Goal: Navigation & Orientation: Find specific page/section

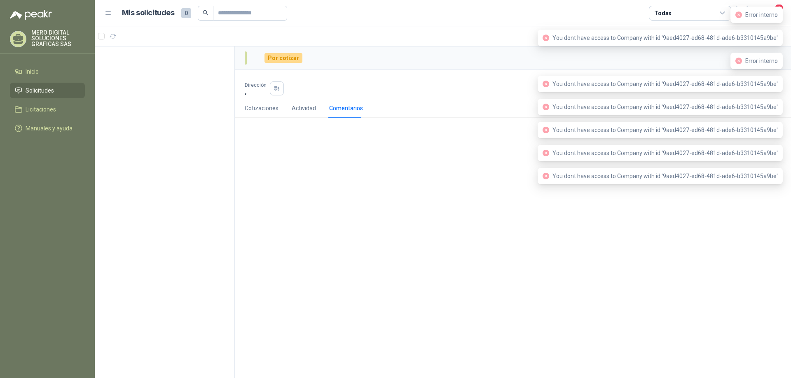
click at [770, 16] on span "Error interno" at bounding box center [761, 15] width 33 height 7
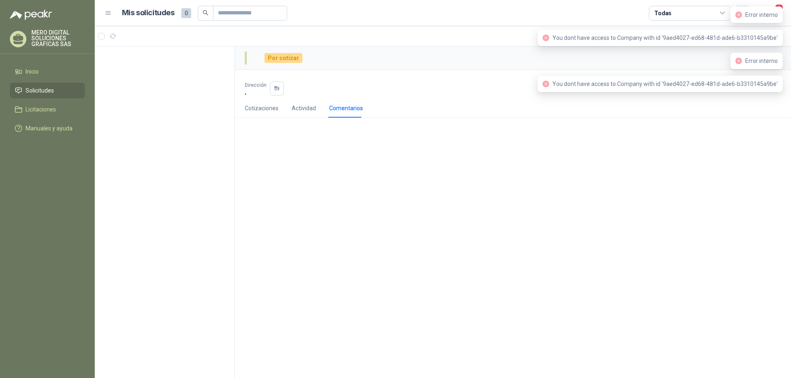
click at [56, 82] on ul "Inicio Solicitudes Licitaciones Manuales y ayuda" at bounding box center [47, 102] width 95 height 76
click at [47, 94] on span "Solicitudes" at bounding box center [40, 90] width 28 height 9
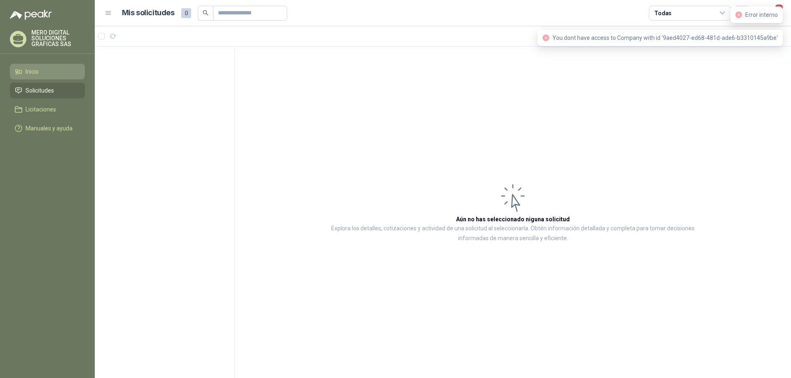
click at [42, 73] on li "Inicio" at bounding box center [47, 71] width 65 height 9
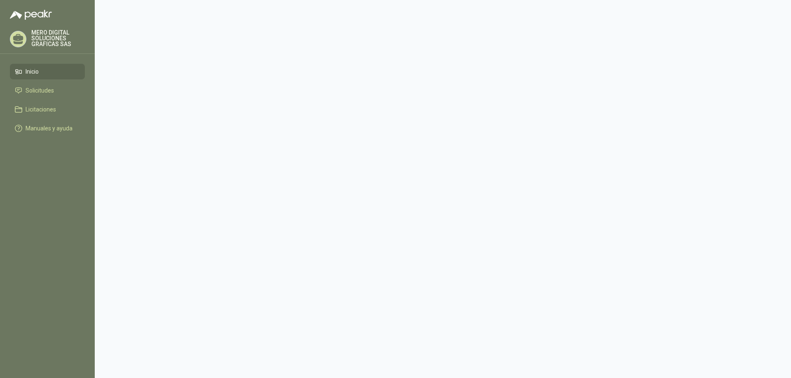
click at [57, 78] on link "Inicio" at bounding box center [47, 72] width 75 height 16
click at [45, 86] on link "Solicitudes" at bounding box center [47, 91] width 75 height 16
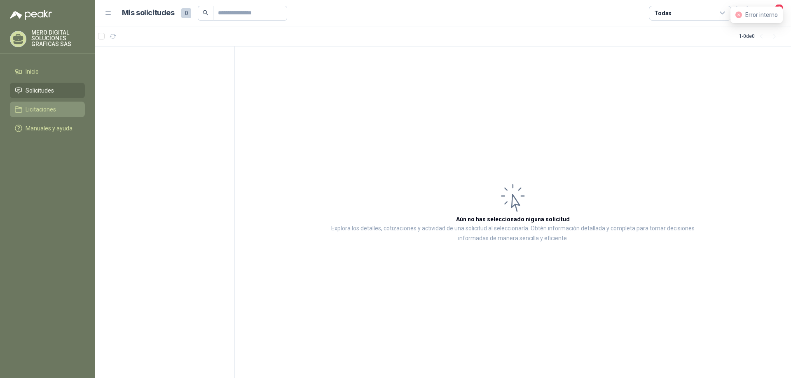
click at [51, 107] on span "Licitaciones" at bounding box center [41, 109] width 30 height 9
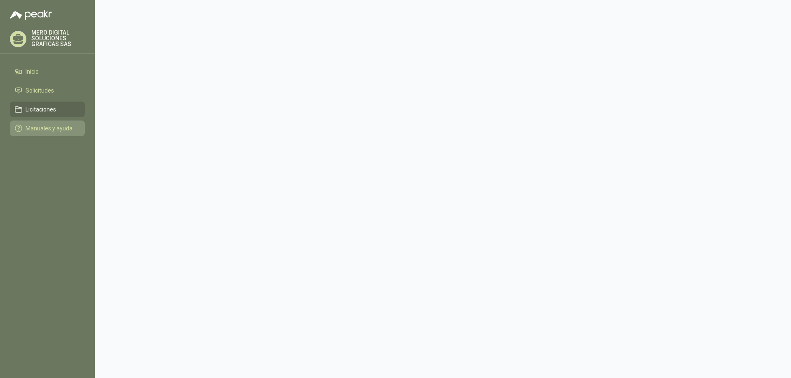
click at [62, 124] on span "Manuales y ayuda" at bounding box center [49, 128] width 47 height 9
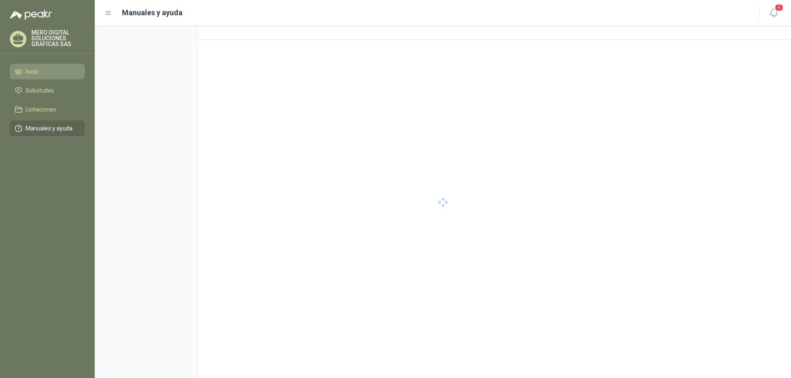
click at [42, 72] on li "Inicio" at bounding box center [47, 71] width 65 height 9
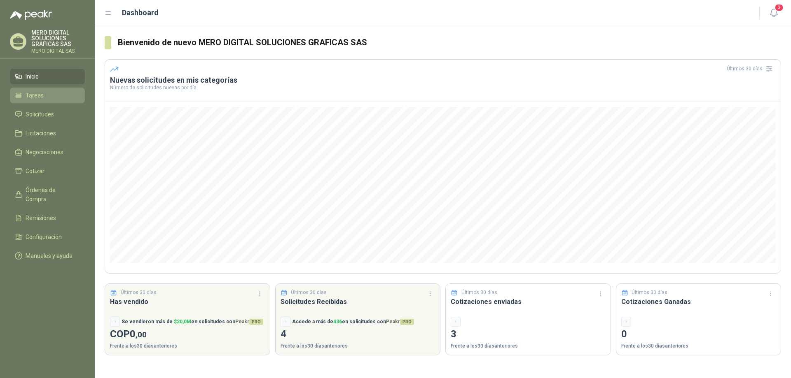
click at [28, 93] on span "Tareas" at bounding box center [35, 95] width 18 height 9
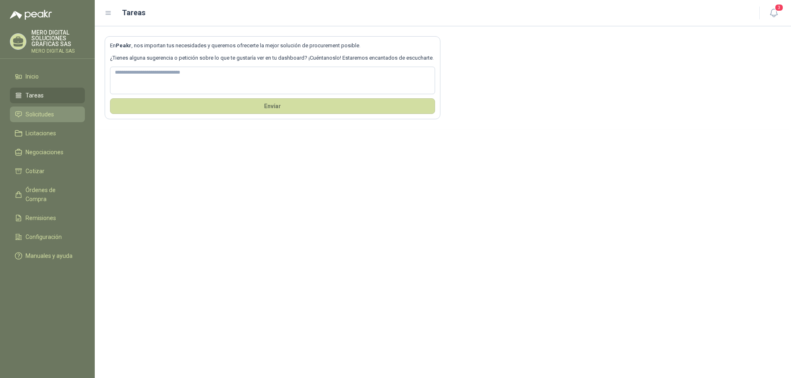
click at [45, 118] on span "Solicitudes" at bounding box center [40, 114] width 28 height 9
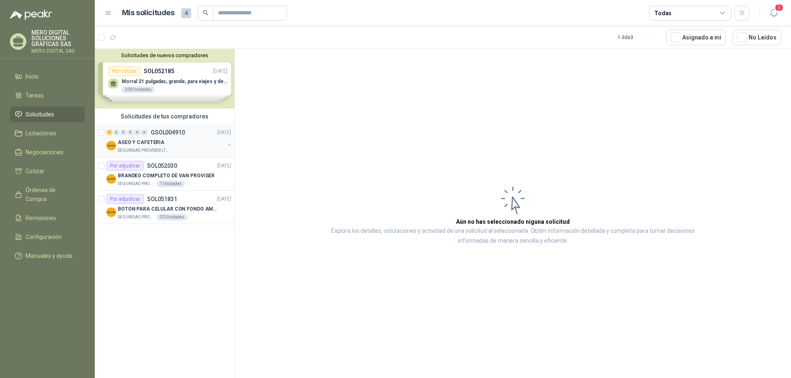
click at [231, 143] on button "button" at bounding box center [229, 145] width 7 height 7
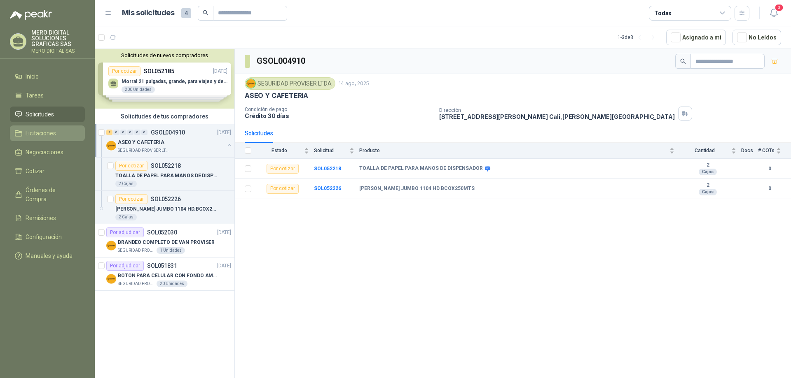
click at [42, 136] on span "Licitaciones" at bounding box center [41, 133] width 30 height 9
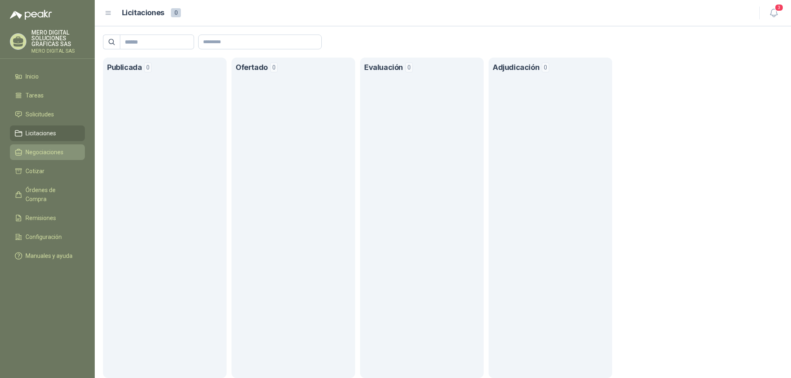
click at [44, 151] on span "Negociaciones" at bounding box center [45, 152] width 38 height 9
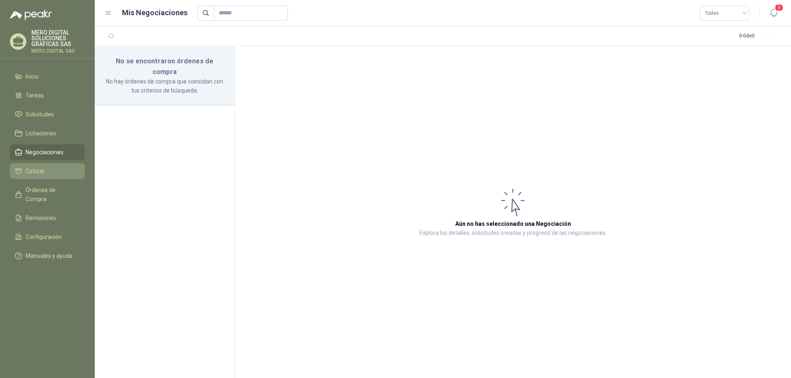
click at [50, 173] on li "Cotizar" at bounding box center [47, 171] width 65 height 9
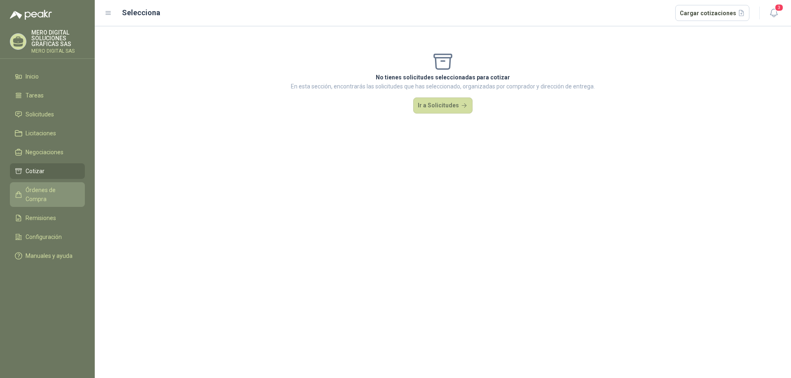
click at [55, 187] on span "Órdenes de Compra" at bounding box center [51, 195] width 51 height 18
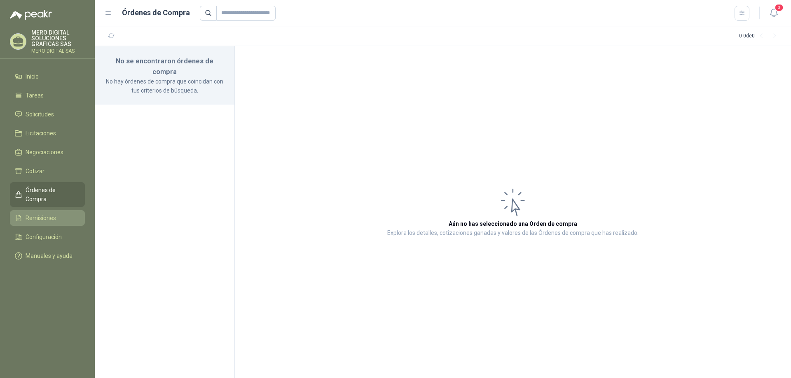
click at [51, 214] on span "Remisiones" at bounding box center [41, 218] width 30 height 9
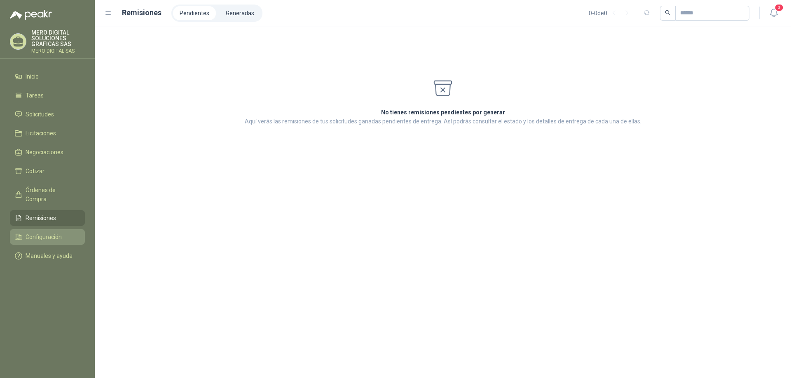
click at [62, 233] on li "Configuración" at bounding box center [47, 237] width 65 height 9
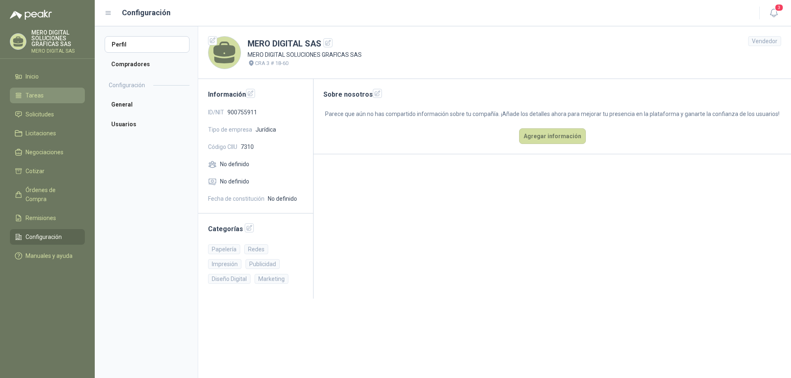
click at [51, 95] on li "Tareas" at bounding box center [47, 95] width 65 height 9
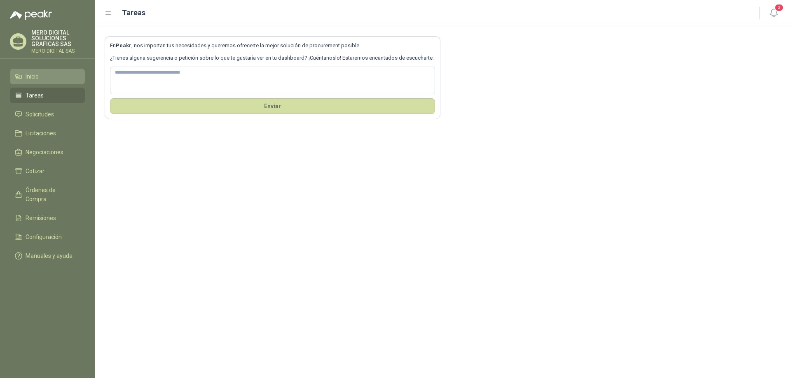
click at [55, 81] on link "Inicio" at bounding box center [47, 77] width 75 height 16
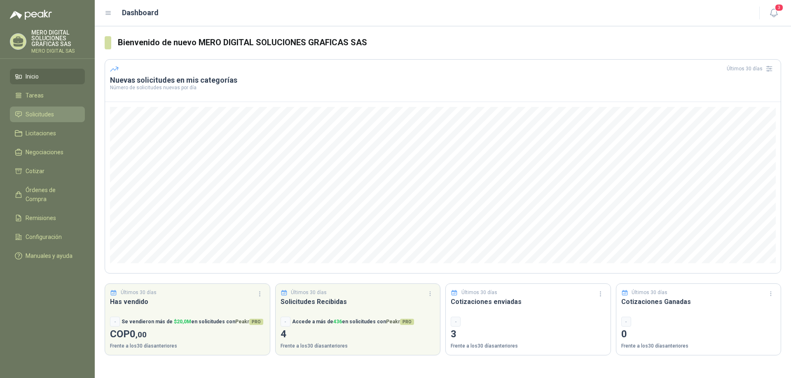
click at [57, 108] on link "Solicitudes" at bounding box center [47, 115] width 75 height 16
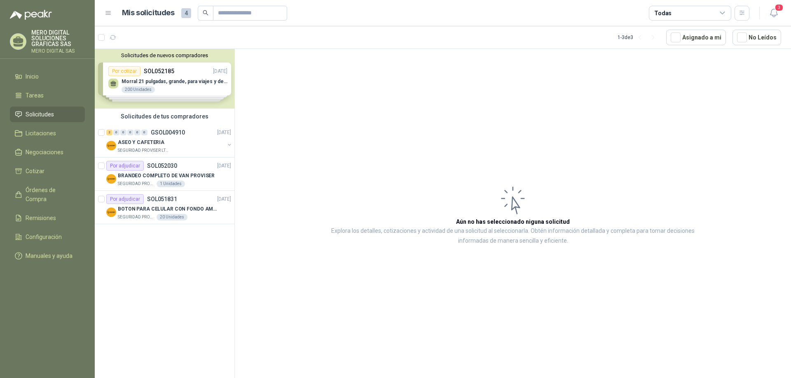
click at [208, 91] on div "Solicitudes de nuevos compradores Por cotizar SOL052185 [DATE] Morral 21 pulgad…" at bounding box center [165, 79] width 140 height 60
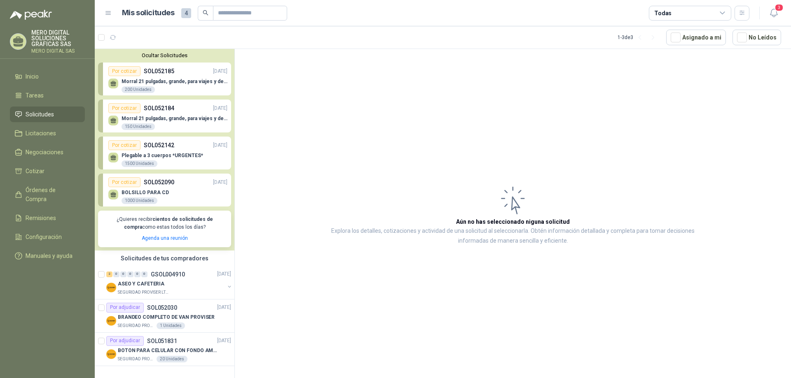
click at [218, 158] on div "Plegable a 3 cuerpos *URGENTES* 1500 Unidades" at bounding box center [167, 158] width 119 height 17
